Goal: Task Accomplishment & Management: Manage account settings

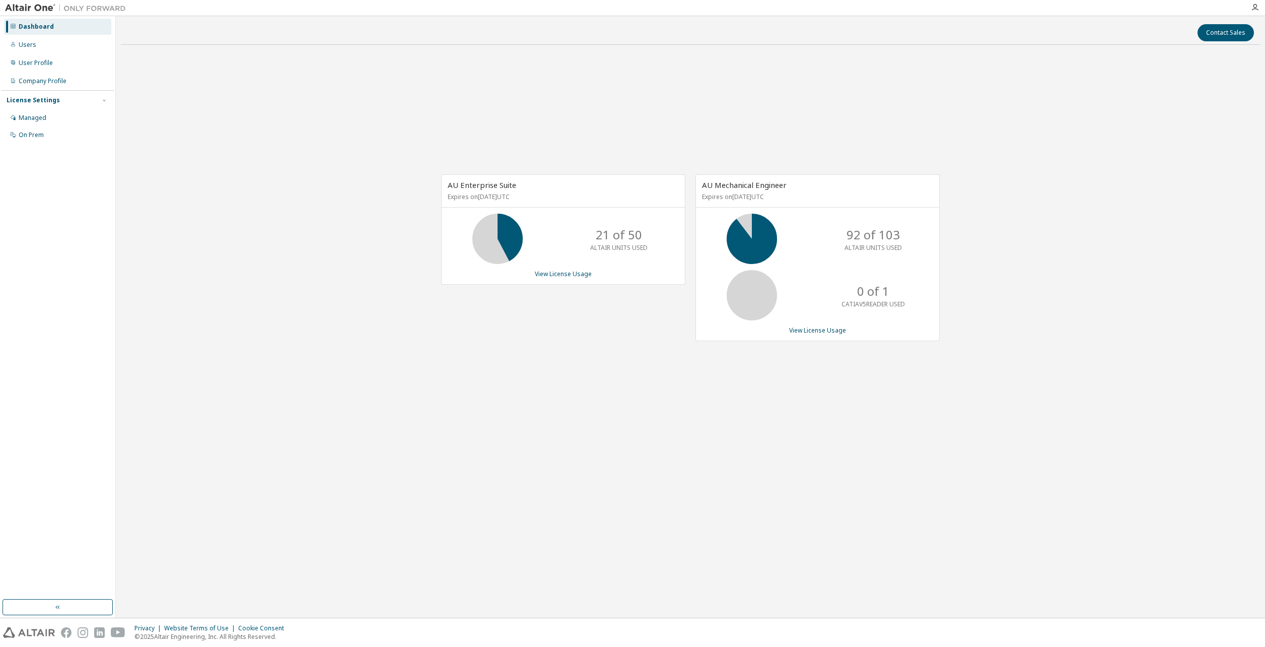
click at [510, 248] on icon at bounding box center [497, 238] width 25 height 25
click at [560, 274] on link "View License Usage" at bounding box center [563, 273] width 57 height 9
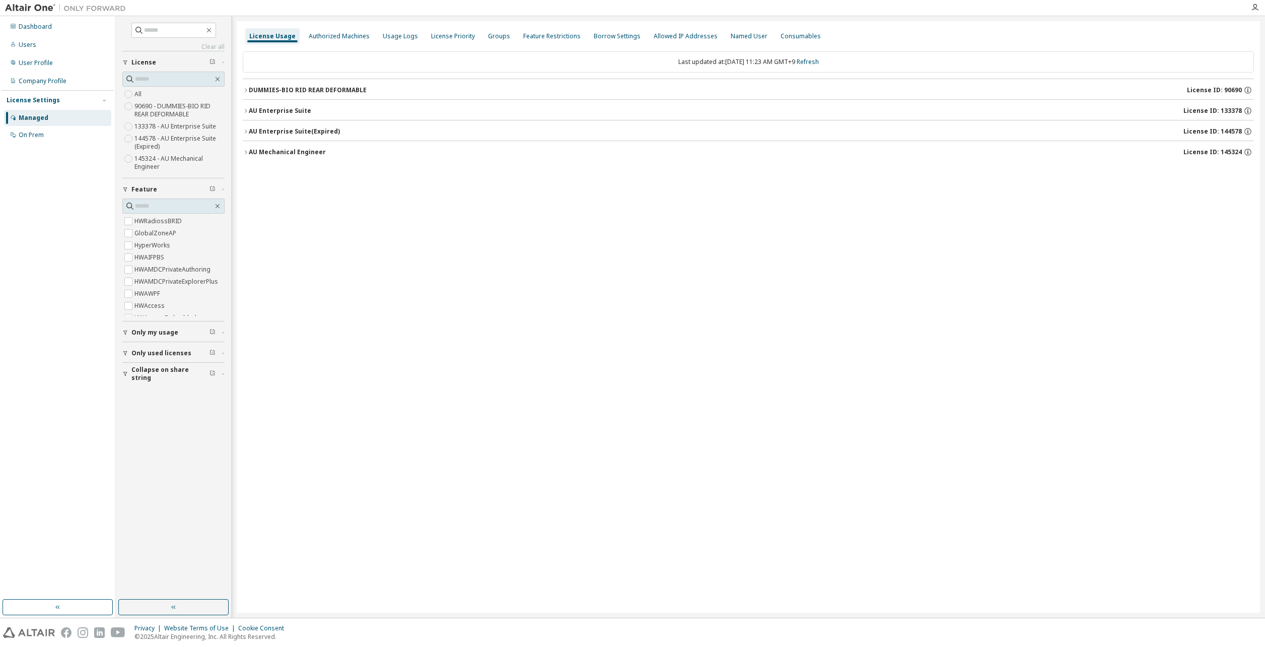
click at [127, 351] on icon "button" at bounding box center [125, 353] width 6 height 6
click at [142, 369] on label "Yes" at bounding box center [140, 368] width 12 height 12
click at [243, 109] on icon "button" at bounding box center [246, 111] width 6 height 6
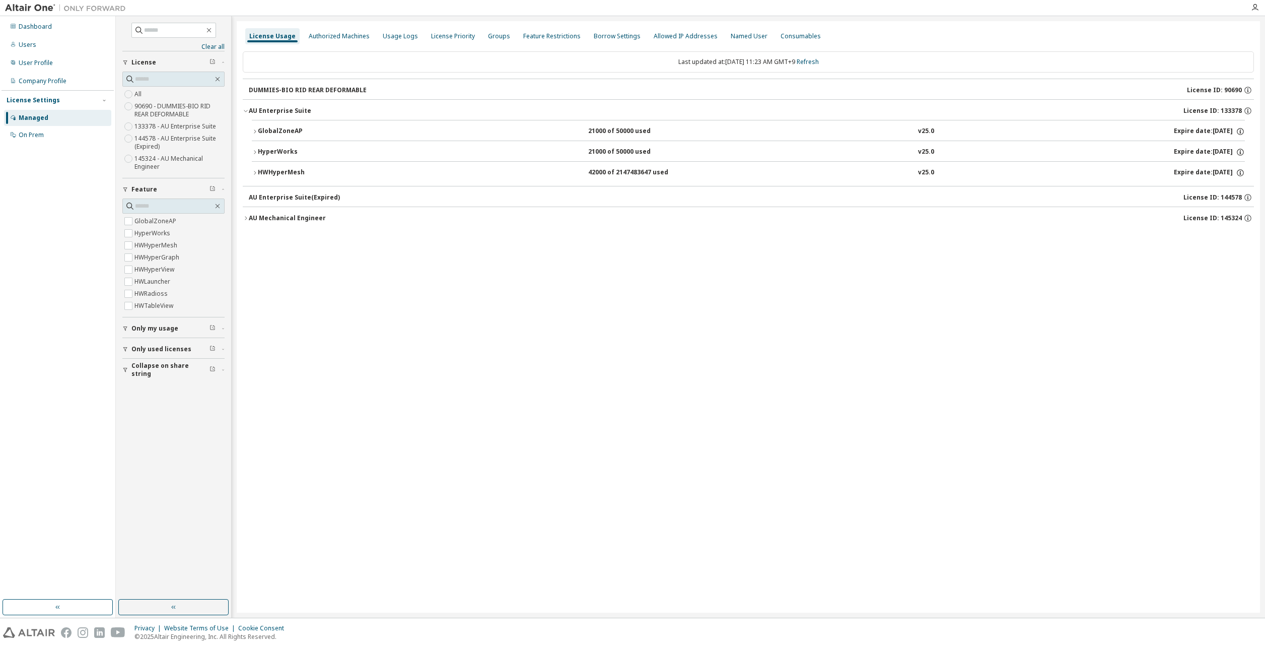
click at [252, 131] on icon "button" at bounding box center [255, 131] width 6 height 6
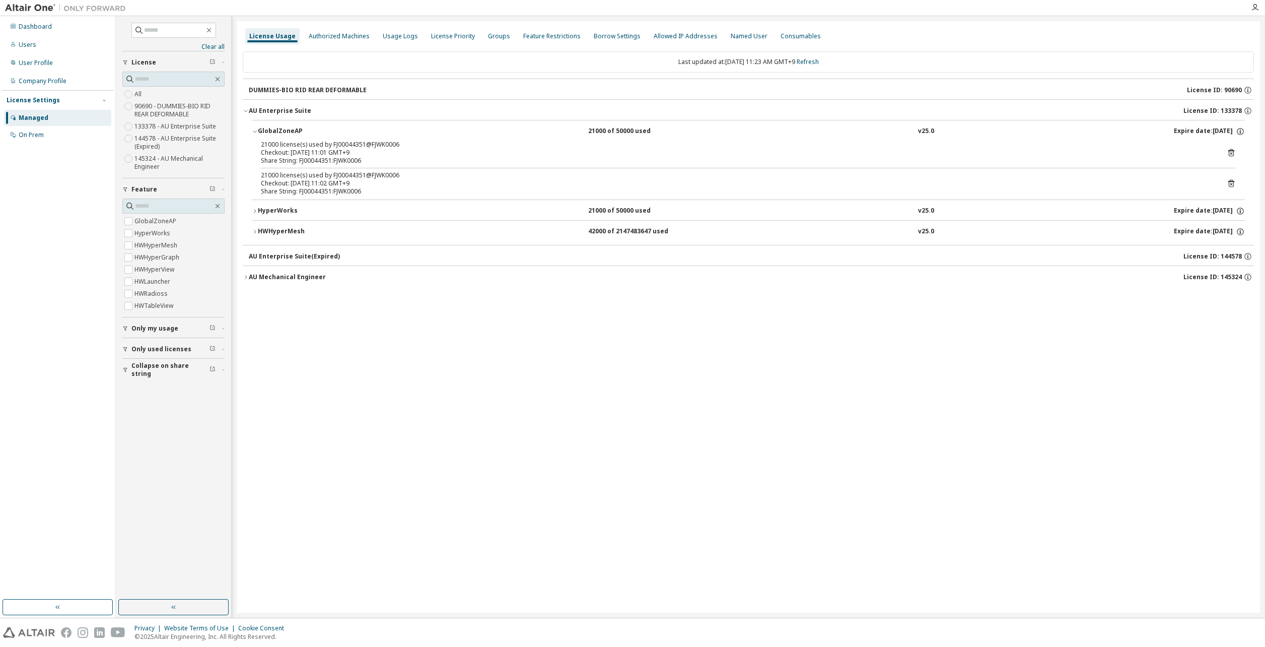
click at [252, 131] on icon "button" at bounding box center [255, 131] width 6 height 6
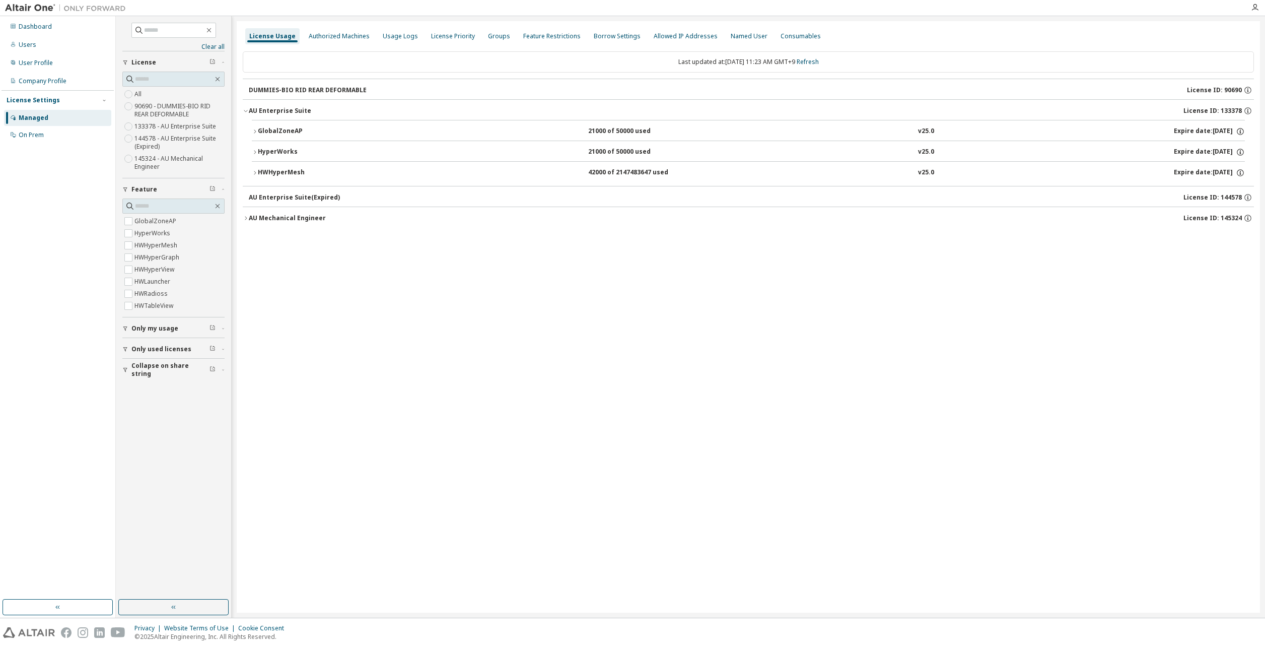
click at [256, 175] on icon "button" at bounding box center [255, 173] width 6 height 6
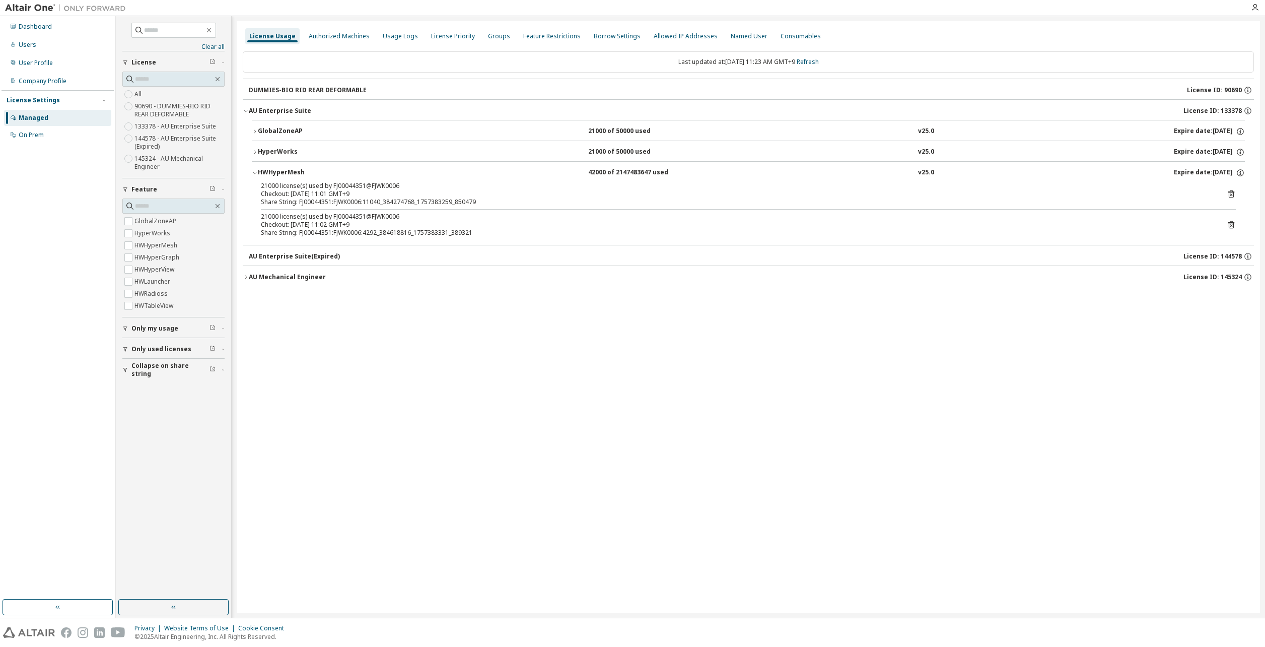
click at [256, 175] on icon "button" at bounding box center [255, 173] width 6 height 6
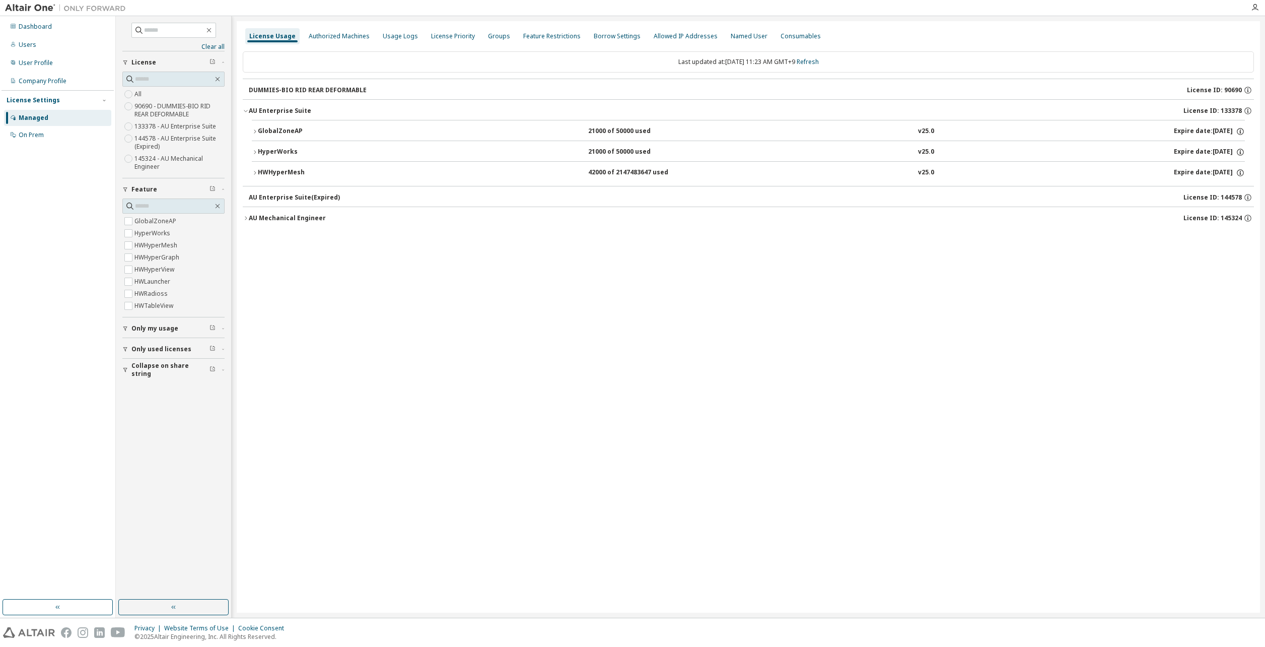
click at [255, 130] on icon "button" at bounding box center [255, 131] width 2 height 4
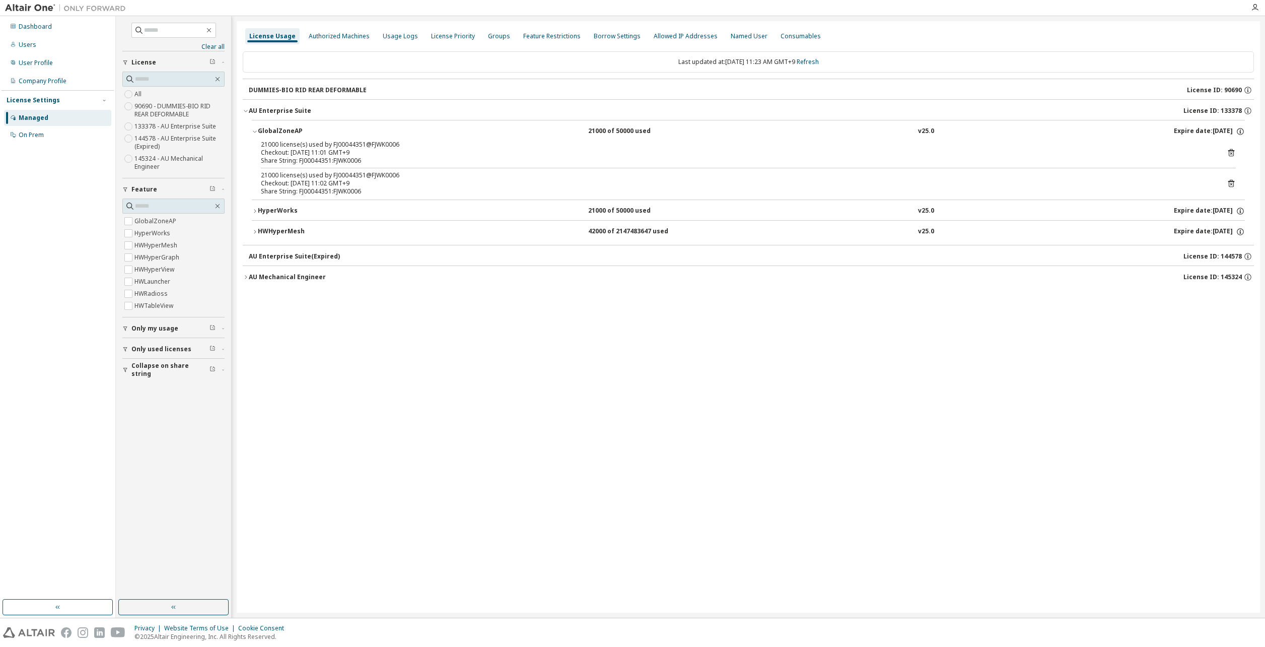
click at [255, 130] on icon "button" at bounding box center [255, 131] width 6 height 6
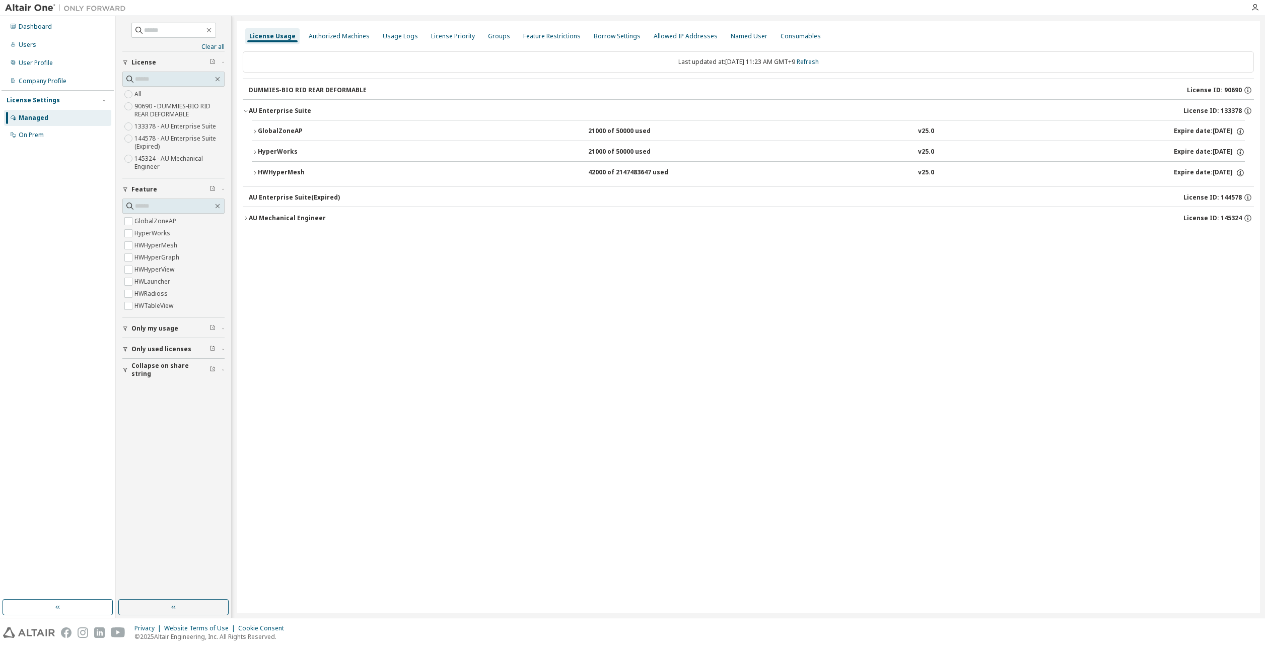
click at [244, 223] on button "AU Mechanical Engineer License ID: 145324" at bounding box center [748, 218] width 1011 height 22
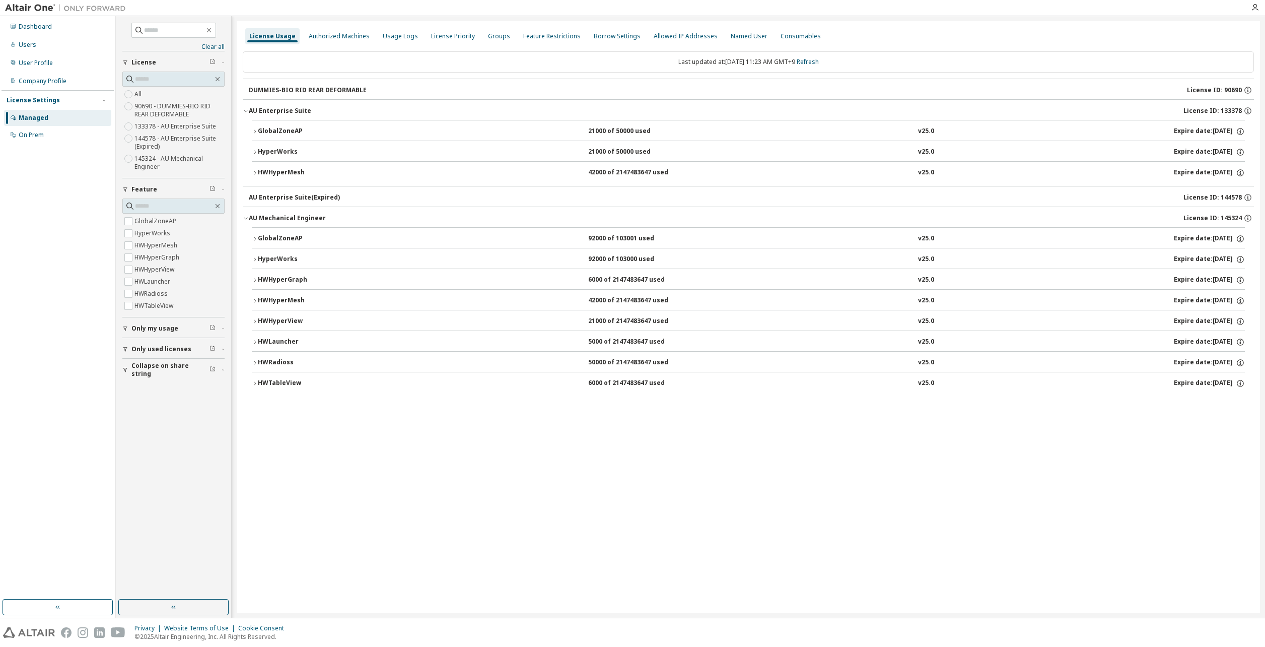
click at [255, 365] on icon "button" at bounding box center [255, 363] width 6 height 6
click at [255, 299] on icon "button" at bounding box center [255, 301] width 6 height 6
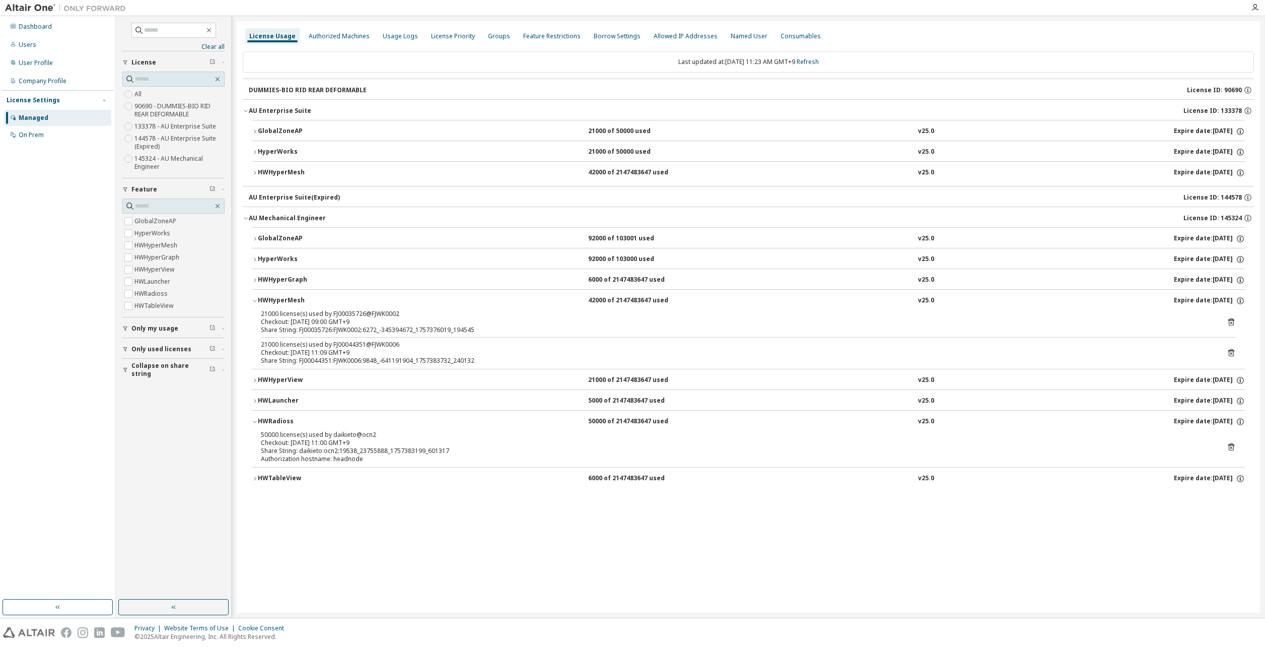
click at [255, 299] on icon "button" at bounding box center [255, 301] width 6 height 6
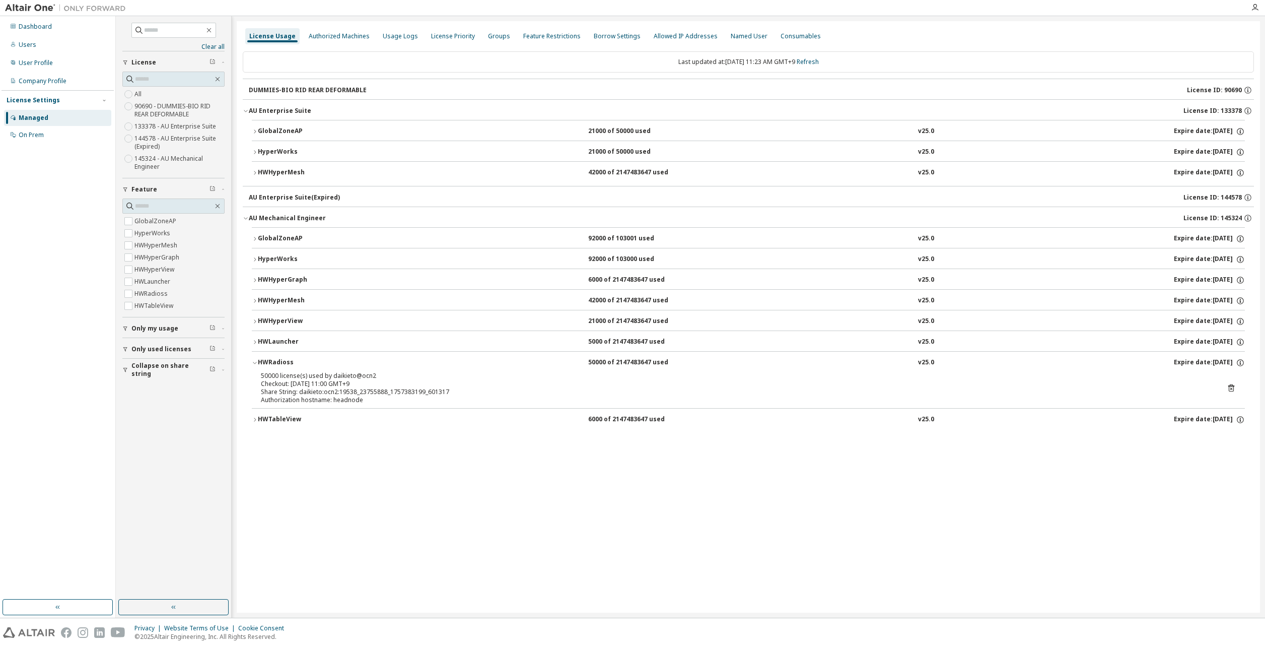
click at [255, 299] on icon "button" at bounding box center [255, 301] width 6 height 6
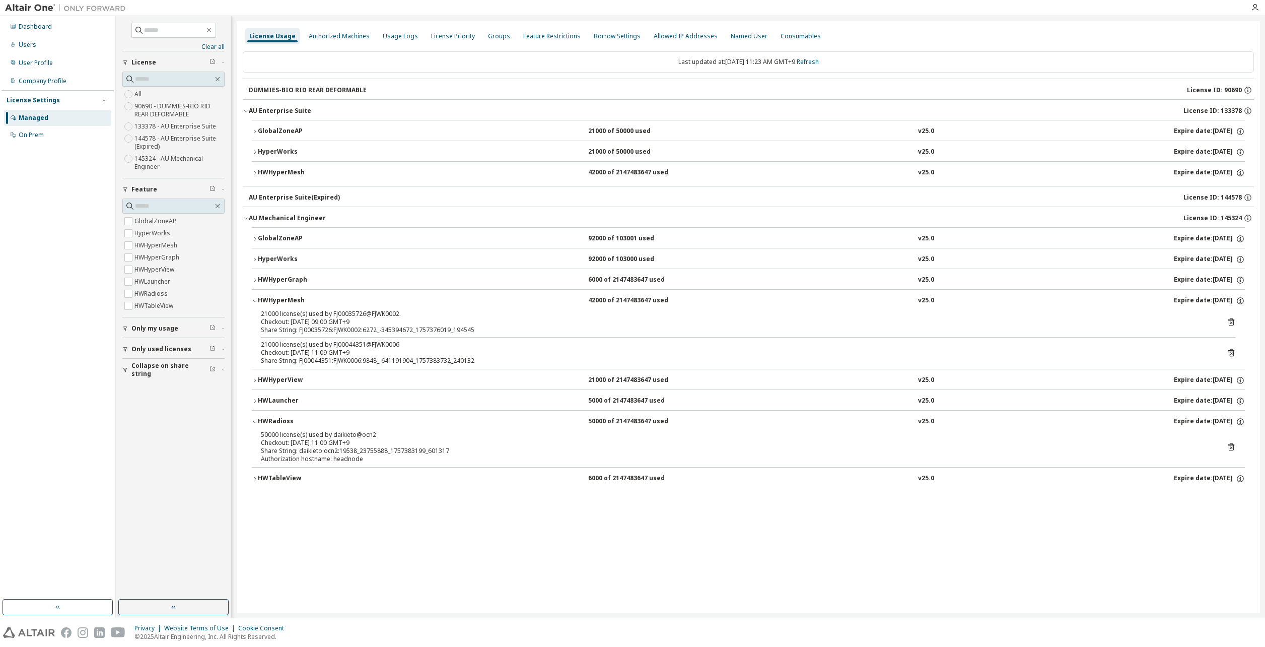
click at [255, 173] on icon "button" at bounding box center [255, 173] width 6 height 6
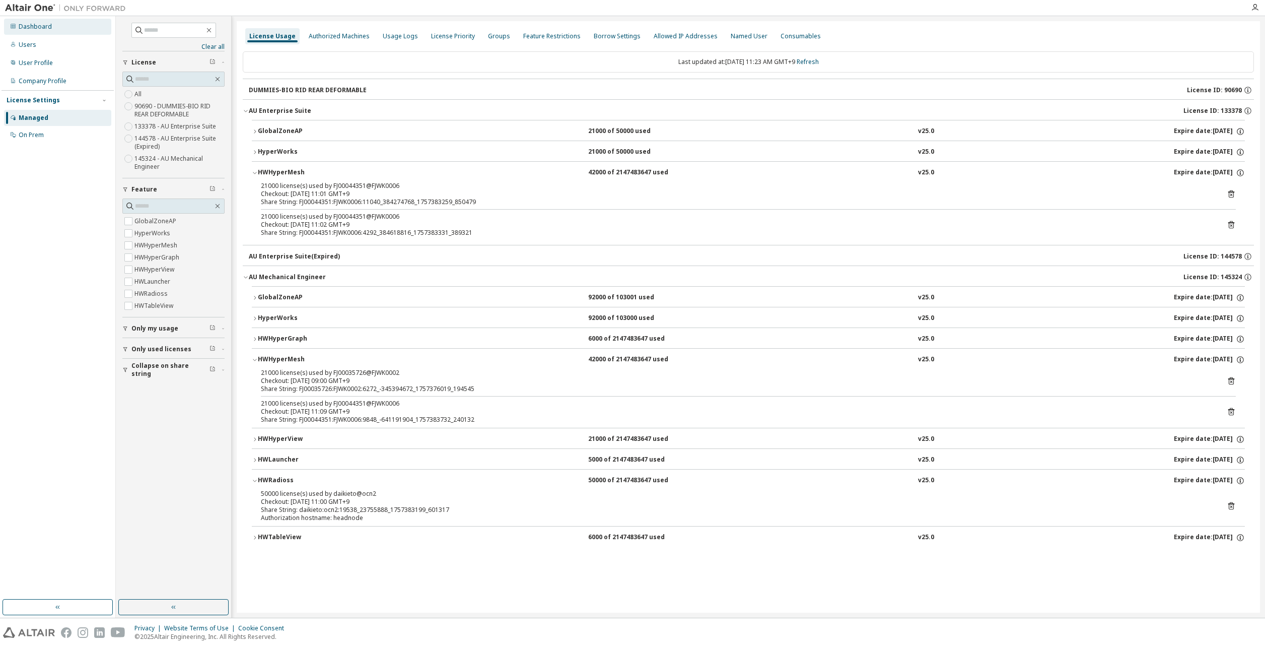
click at [28, 26] on div "Dashboard" at bounding box center [35, 27] width 33 height 8
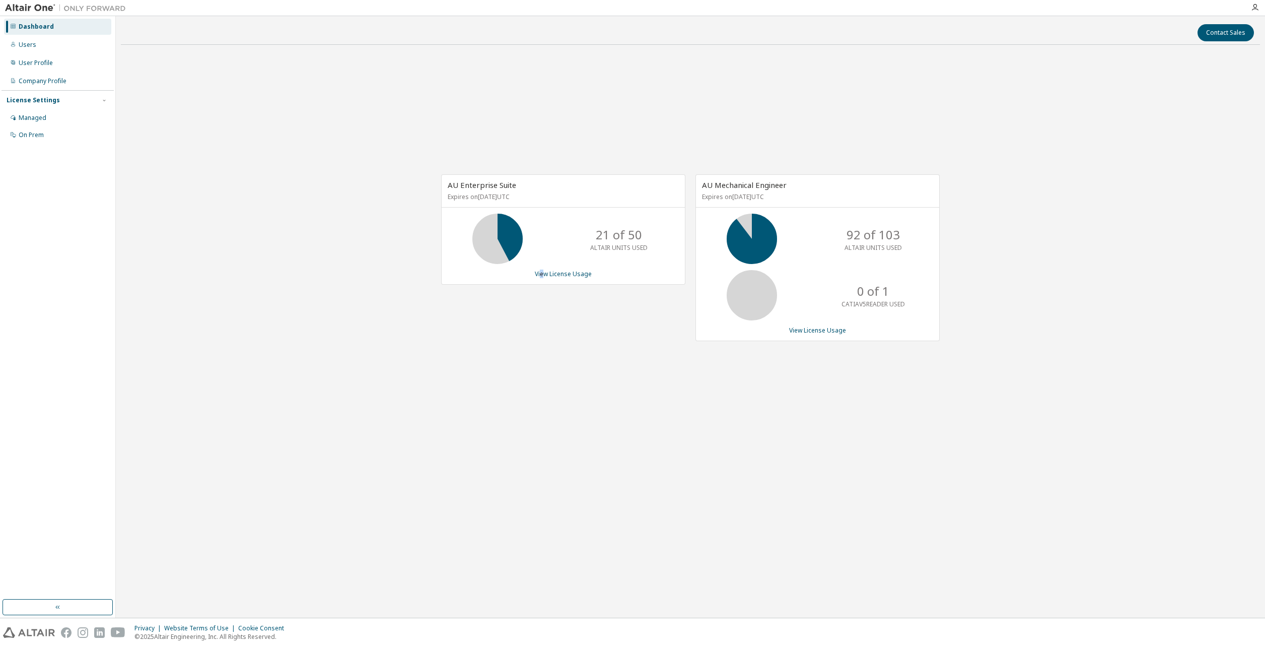
click at [543, 459] on div "AU Enterprise Suite Expires on January 1, 2026 UTC 21 of 50 ALTAIR UNITS USED V…" at bounding box center [690, 263] width 1139 height 421
